Goal: Task Accomplishment & Management: Manage account settings

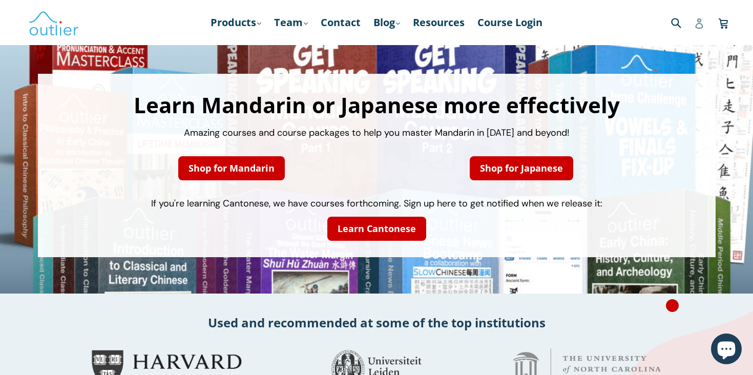
click at [695, 31] on link "Log in" at bounding box center [699, 22] width 10 height 20
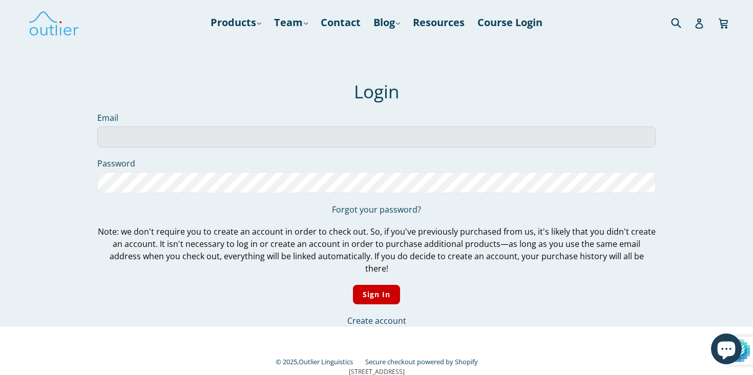
type input "vaughan21@hotmail.com"
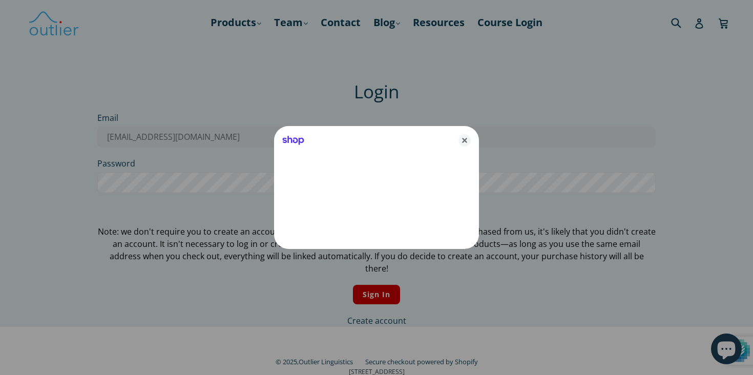
click at [387, 284] on div at bounding box center [376, 187] width 753 height 375
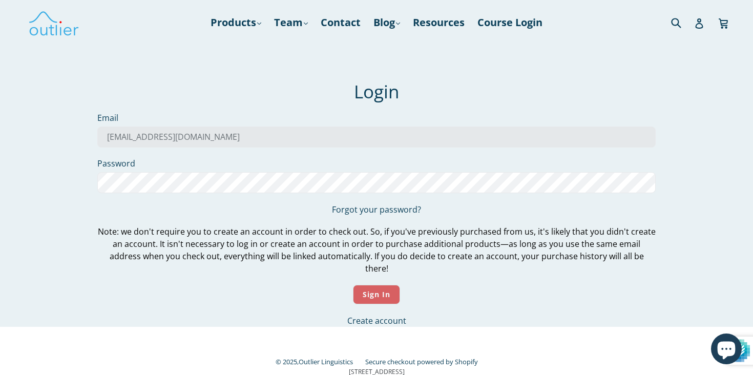
click at [387, 285] on input "Sign In" at bounding box center [377, 295] width 48 height 20
